Goal: Information Seeking & Learning: Learn about a topic

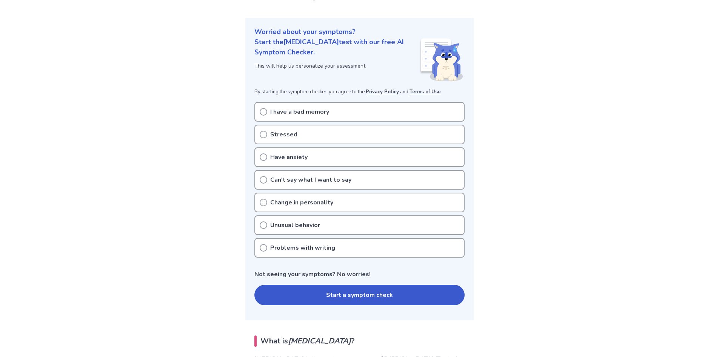
scroll to position [76, 0]
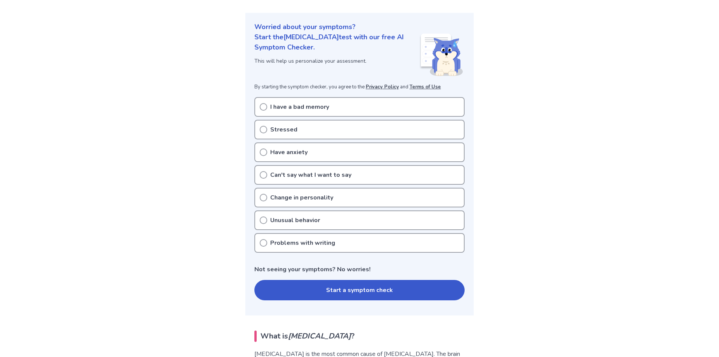
click at [263, 106] on icon at bounding box center [264, 107] width 8 height 8
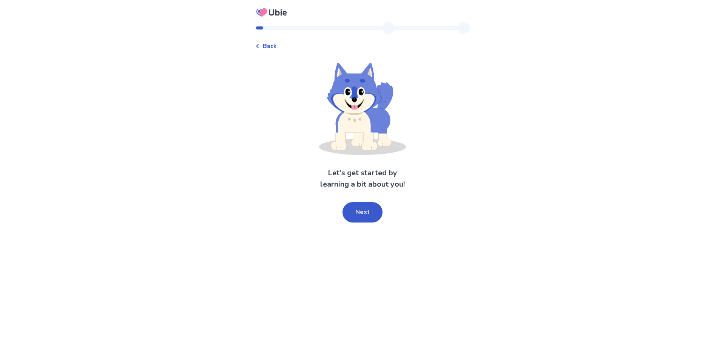
click at [363, 209] on button "Next" at bounding box center [362, 212] width 40 height 20
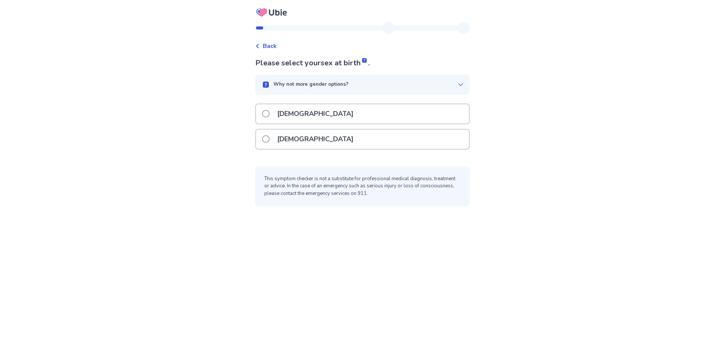
click at [270, 113] on span at bounding box center [266, 114] width 8 height 8
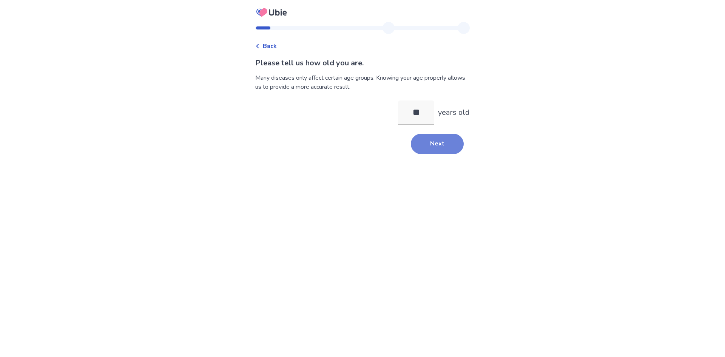
type input "**"
click at [433, 140] on button "Next" at bounding box center [437, 144] width 53 height 20
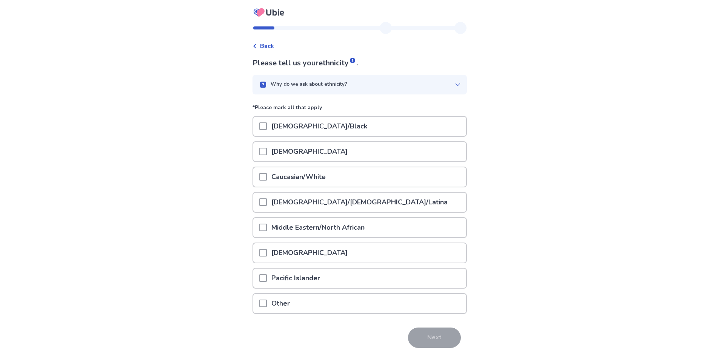
click at [267, 177] on span at bounding box center [263, 177] width 8 height 8
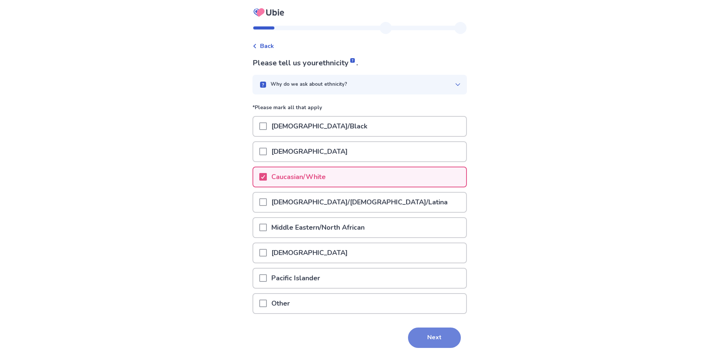
click at [428, 336] on button "Next" at bounding box center [434, 337] width 53 height 20
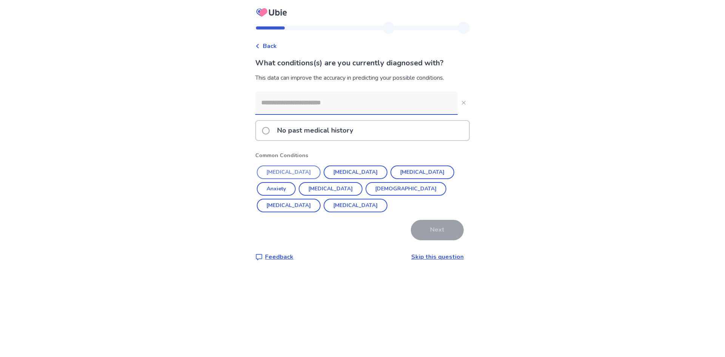
click at [299, 173] on button "[MEDICAL_DATA]" at bounding box center [289, 172] width 64 height 14
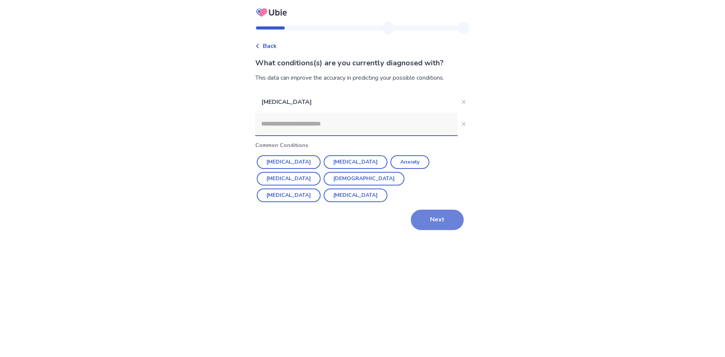
click at [445, 217] on button "Next" at bounding box center [437, 220] width 53 height 20
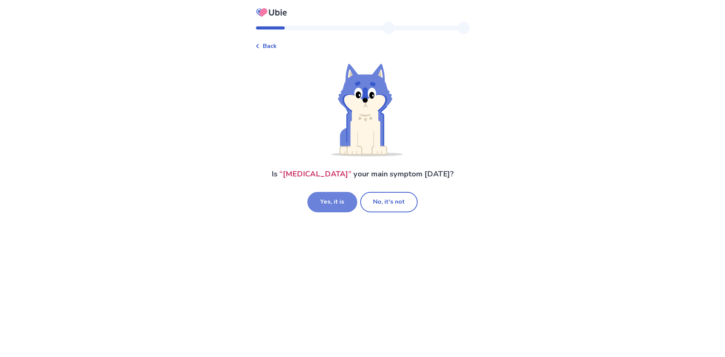
click at [331, 204] on button "Yes, it is" at bounding box center [332, 202] width 50 height 20
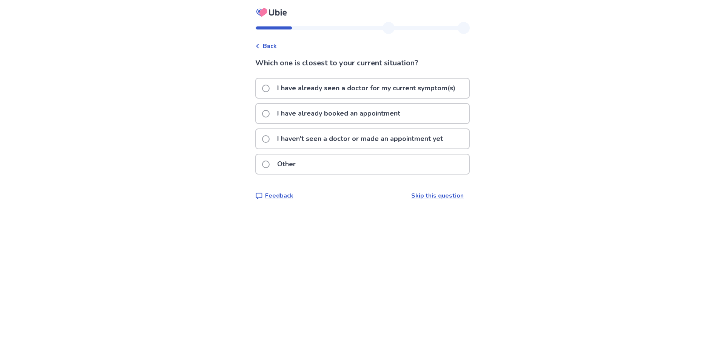
click at [270, 139] on span at bounding box center [266, 139] width 8 height 8
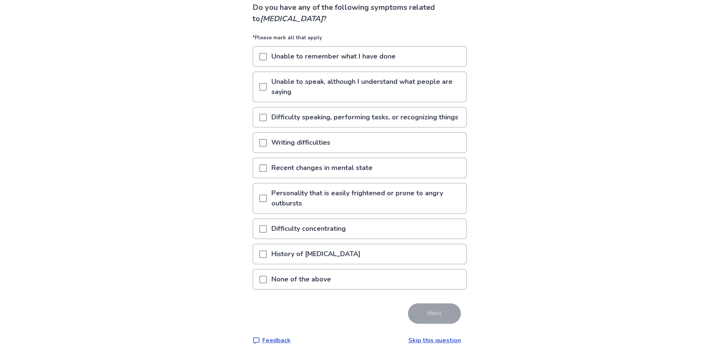
scroll to position [66, 0]
click at [301, 278] on p "None of the above" at bounding box center [301, 279] width 69 height 19
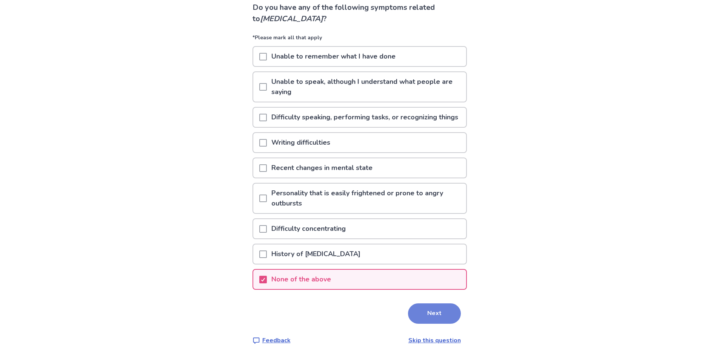
click at [433, 310] on button "Next" at bounding box center [434, 313] width 53 height 20
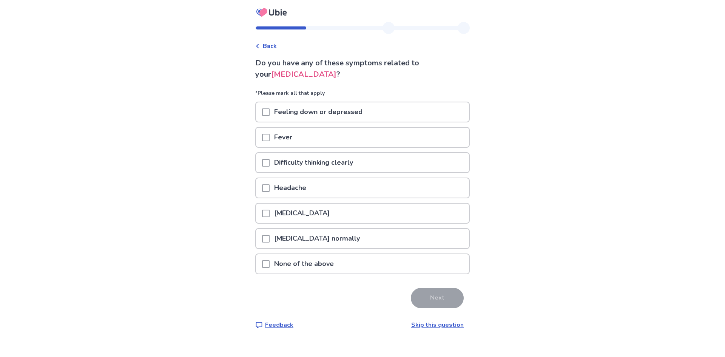
click at [337, 265] on p "None of the above" at bounding box center [304, 263] width 69 height 19
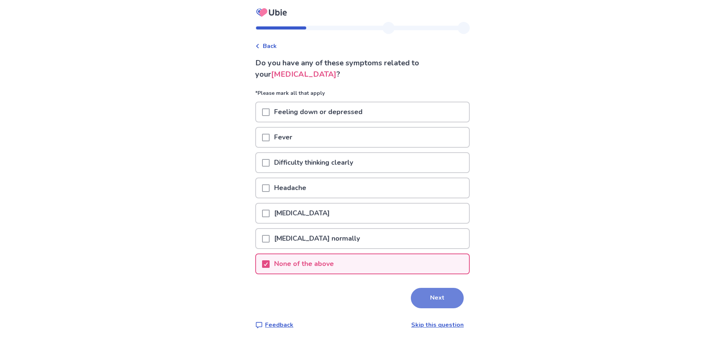
click at [443, 299] on button "Next" at bounding box center [437, 298] width 53 height 20
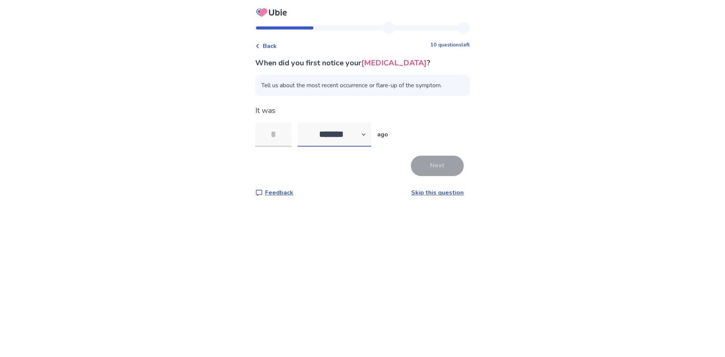
click at [368, 133] on select "******* ****** ******* ******** *******" at bounding box center [335, 134] width 74 height 24
select select "*"
click at [302, 122] on select "******* ****** ******* ******** *******" at bounding box center [335, 134] width 74 height 24
click at [279, 133] on input "tel" at bounding box center [273, 134] width 36 height 24
type input "*"
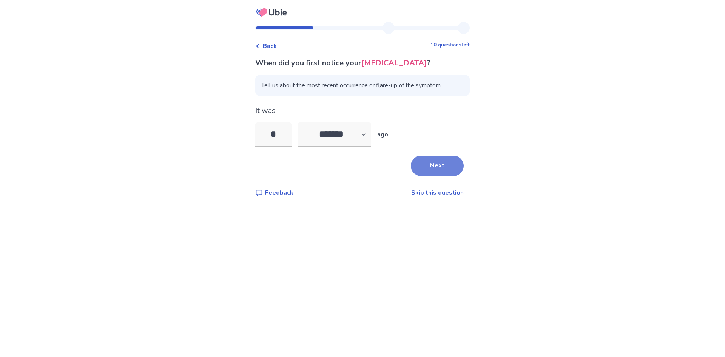
click at [436, 166] on button "Next" at bounding box center [437, 166] width 53 height 20
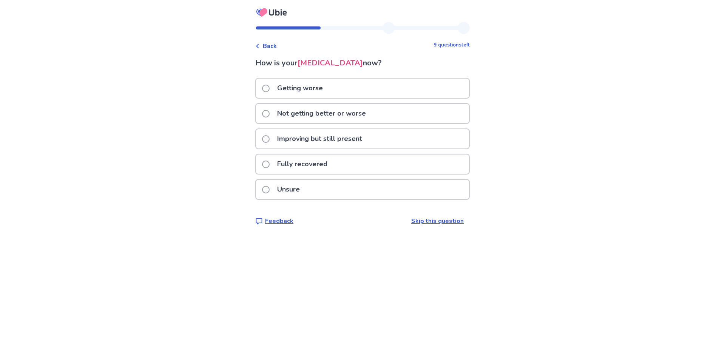
click at [274, 112] on label "Not getting better or worse" at bounding box center [316, 113] width 108 height 19
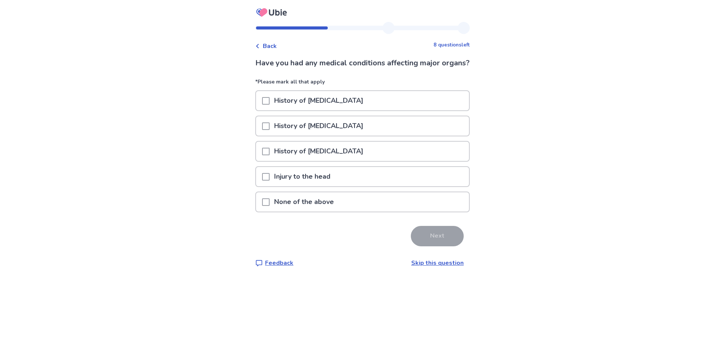
click at [293, 211] on p "None of the above" at bounding box center [304, 201] width 69 height 19
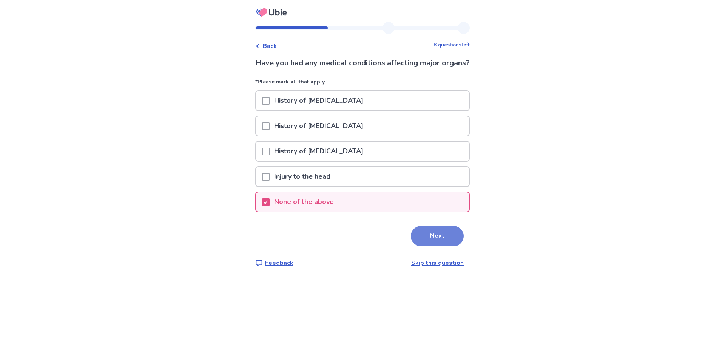
click at [434, 245] on button "Next" at bounding box center [437, 236] width 53 height 20
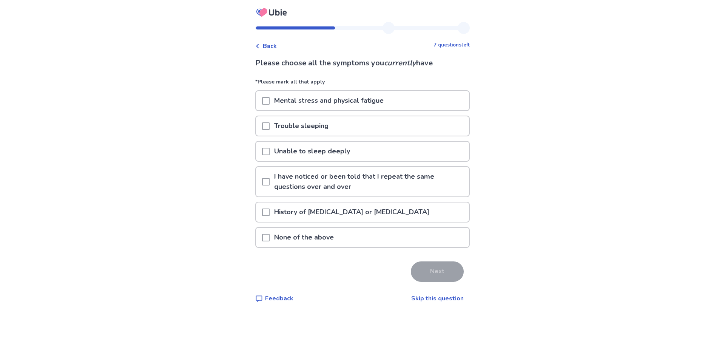
click at [270, 237] on span at bounding box center [266, 238] width 8 height 8
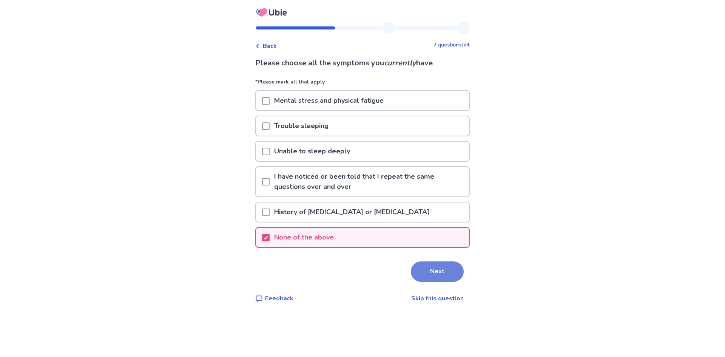
click at [445, 276] on button "Next" at bounding box center [437, 271] width 53 height 20
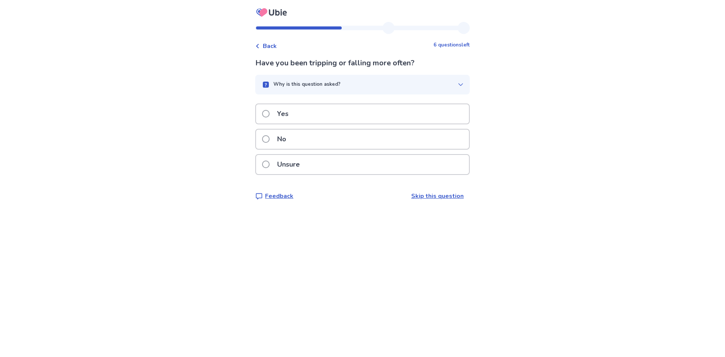
click at [270, 141] on span at bounding box center [266, 139] width 8 height 8
click at [359, 164] on div "Unsure" at bounding box center [362, 164] width 213 height 19
click at [311, 149] on div "No" at bounding box center [362, 138] width 213 height 19
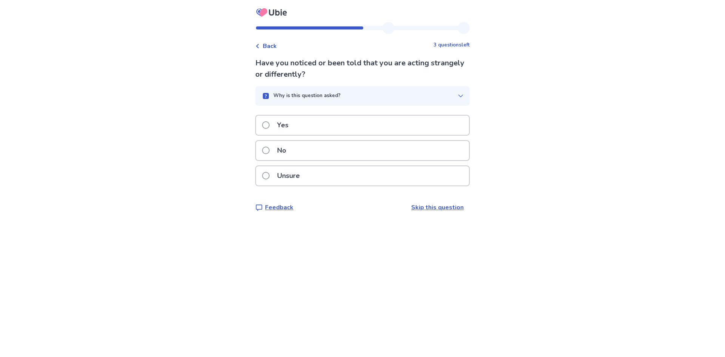
click at [313, 154] on div "No" at bounding box center [362, 150] width 213 height 19
click at [321, 141] on div "No" at bounding box center [362, 150] width 213 height 19
click at [322, 141] on div "No" at bounding box center [362, 150] width 213 height 19
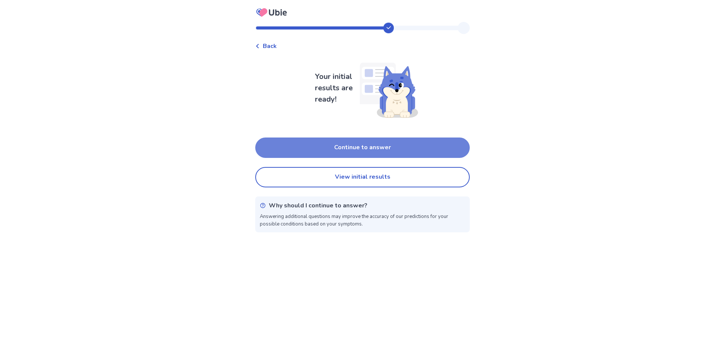
click at [365, 145] on button "Continue to answer" at bounding box center [362, 147] width 214 height 20
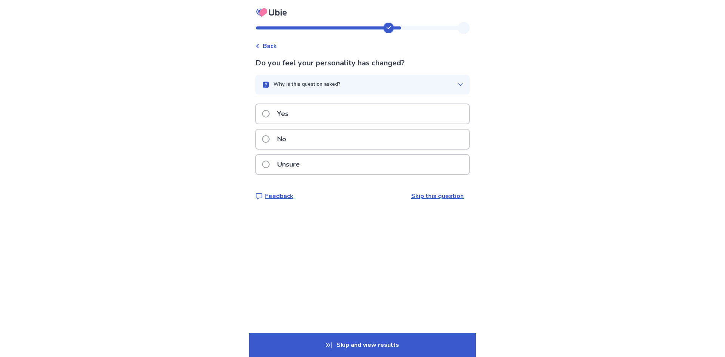
click at [335, 139] on div "No" at bounding box center [362, 138] width 213 height 19
click at [293, 111] on p "Yes" at bounding box center [283, 113] width 20 height 19
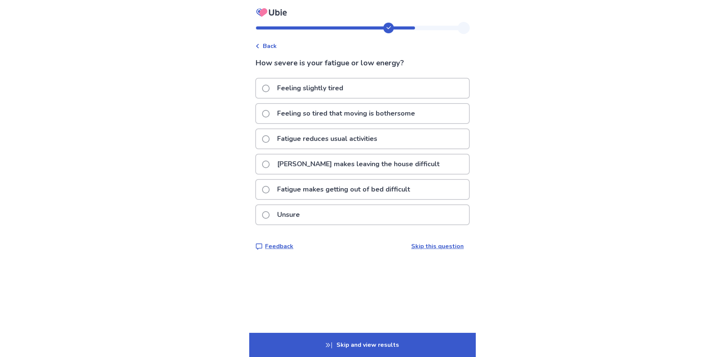
click at [335, 83] on p "Feeling slightly tired" at bounding box center [310, 88] width 75 height 19
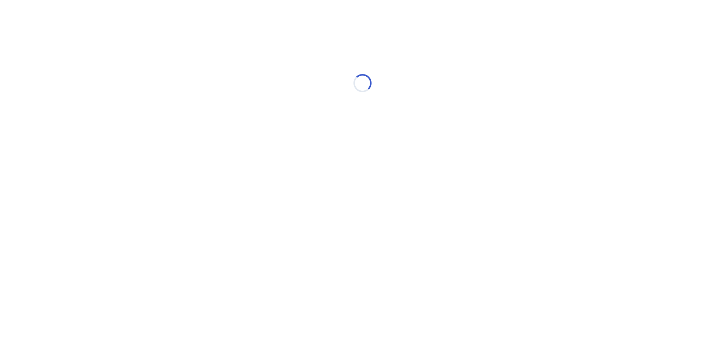
select select "*"
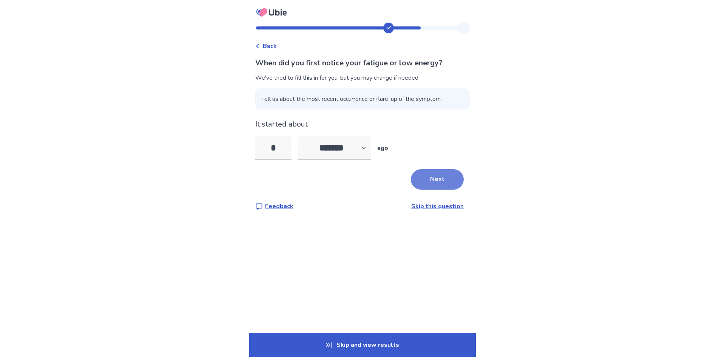
click at [446, 180] on button "Next" at bounding box center [437, 179] width 53 height 20
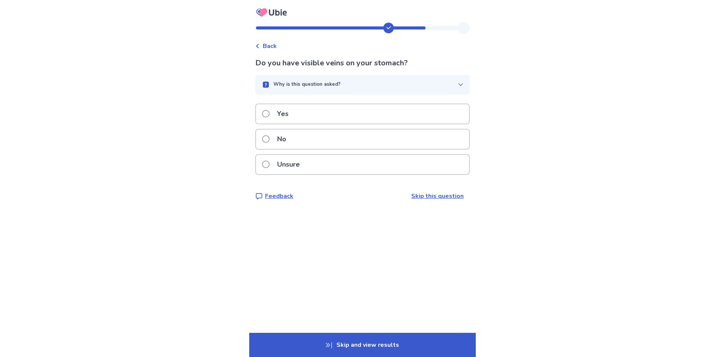
click at [310, 139] on div "No" at bounding box center [362, 138] width 213 height 19
click at [307, 139] on div "No" at bounding box center [362, 138] width 213 height 19
click at [417, 112] on div "Yes" at bounding box center [362, 113] width 213 height 19
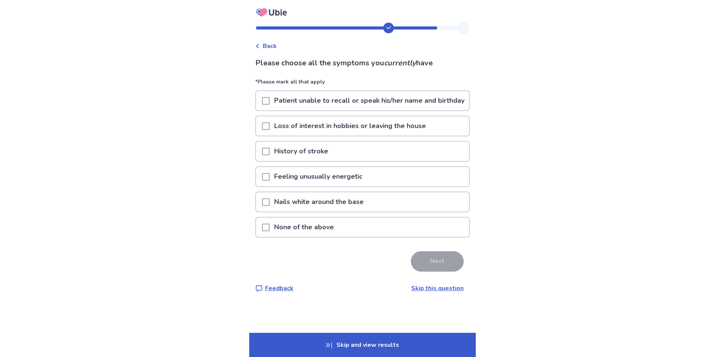
click at [319, 236] on p "None of the above" at bounding box center [304, 226] width 69 height 19
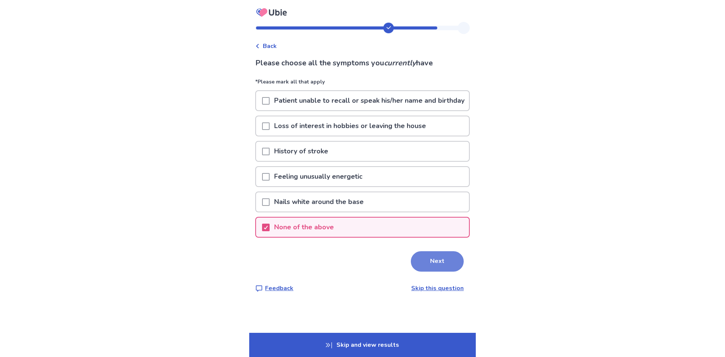
click at [426, 263] on button "Next" at bounding box center [437, 261] width 53 height 20
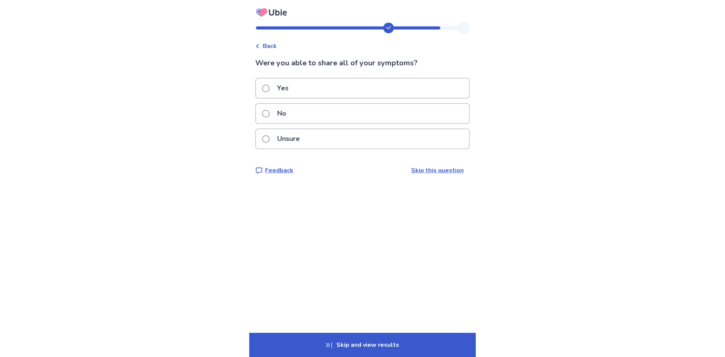
click at [320, 89] on div "Yes" at bounding box center [362, 88] width 213 height 19
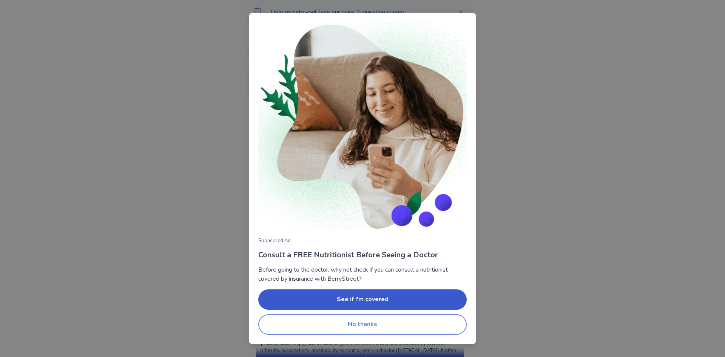
click at [399, 327] on button "No thanks" at bounding box center [362, 324] width 208 height 20
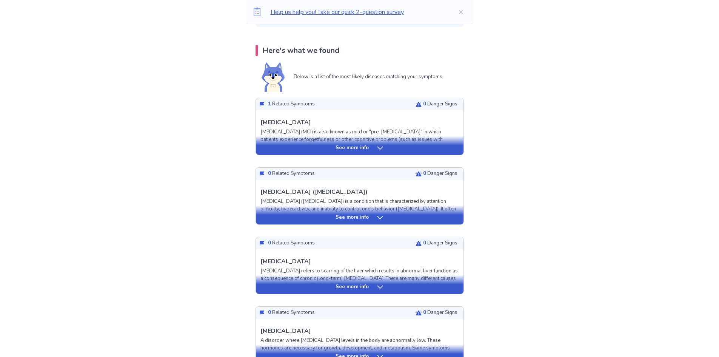
scroll to position [151, 0]
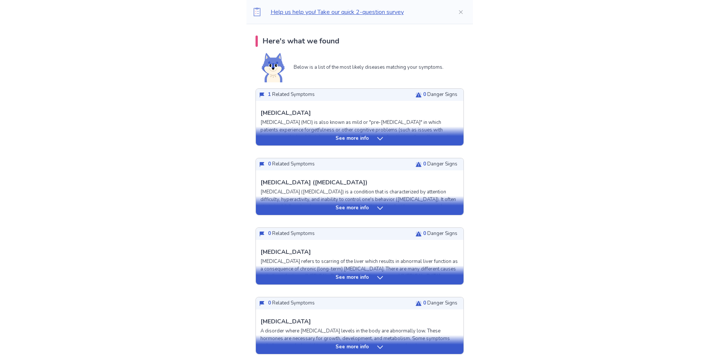
click at [359, 140] on p "See more info" at bounding box center [352, 139] width 33 height 8
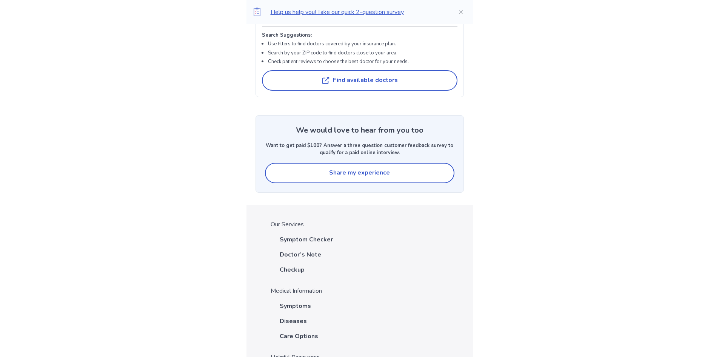
scroll to position [2152, 0]
